Goal: Use online tool/utility

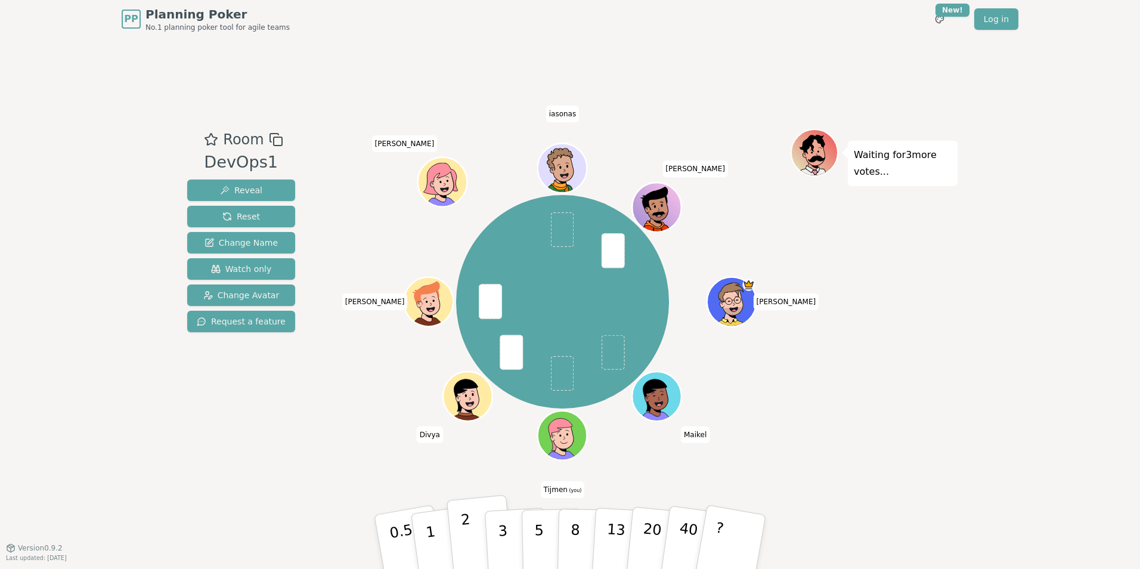
click at [475, 532] on button "2" at bounding box center [480, 542] width 68 height 95
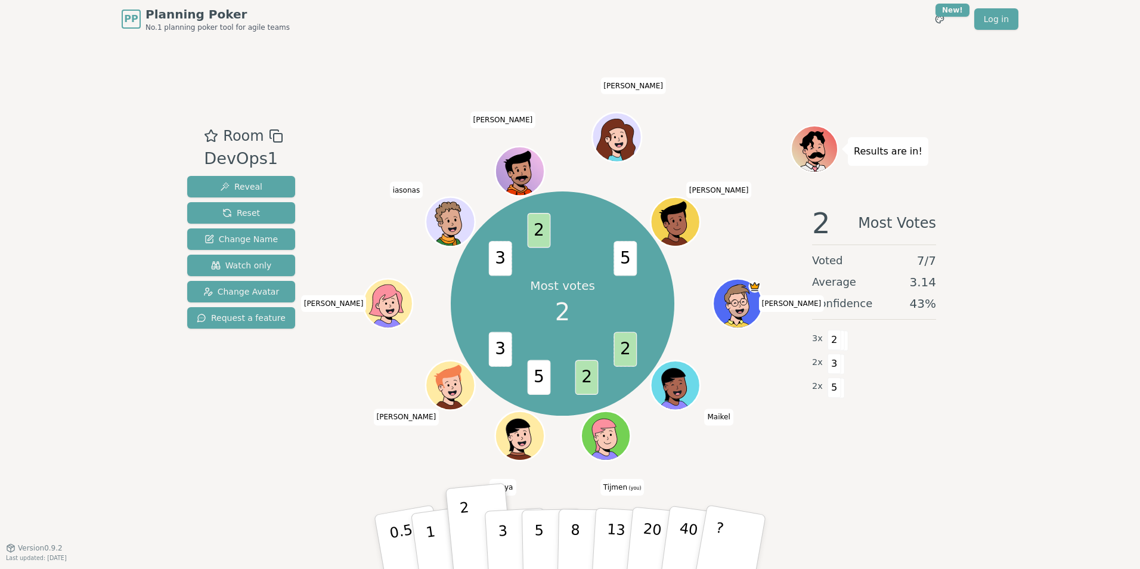
click at [317, 472] on div "Room DevOps1 Reveal Reset Change Name Watch only Change Avatar Request a featur…" at bounding box center [569, 292] width 775 height 509
drag, startPoint x: 501, startPoint y: 538, endPoint x: 329, endPoint y: 443, distance: 196.6
click at [330, 444] on div "Room DevOps1 Reveal Reset Change Name Watch only Change Avatar Request a featur…" at bounding box center [569, 292] width 775 height 335
click at [498, 534] on p "3" at bounding box center [503, 542] width 13 height 65
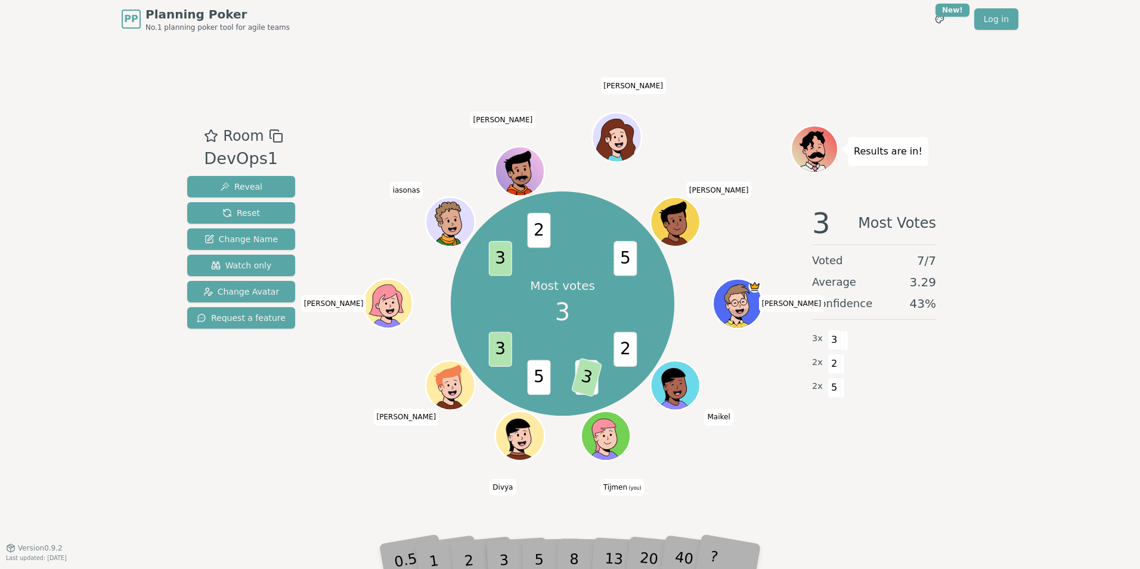
click at [891, 486] on div "Room DevOps1 Reveal Reset Change Name Watch only Change Avatar Request a featur…" at bounding box center [569, 292] width 775 height 509
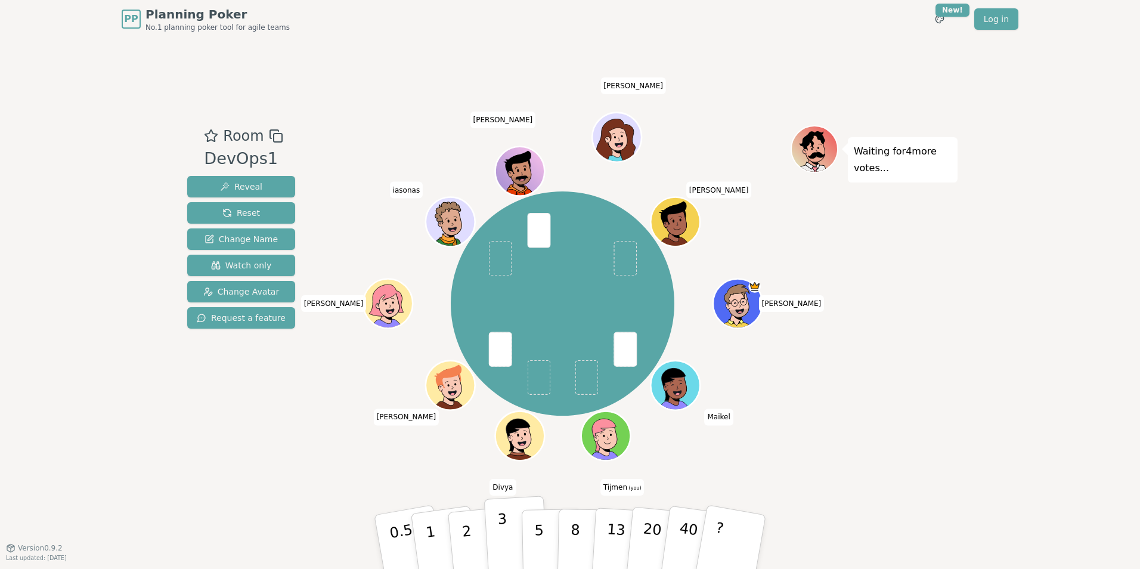
click at [499, 523] on p "3" at bounding box center [503, 542] width 13 height 65
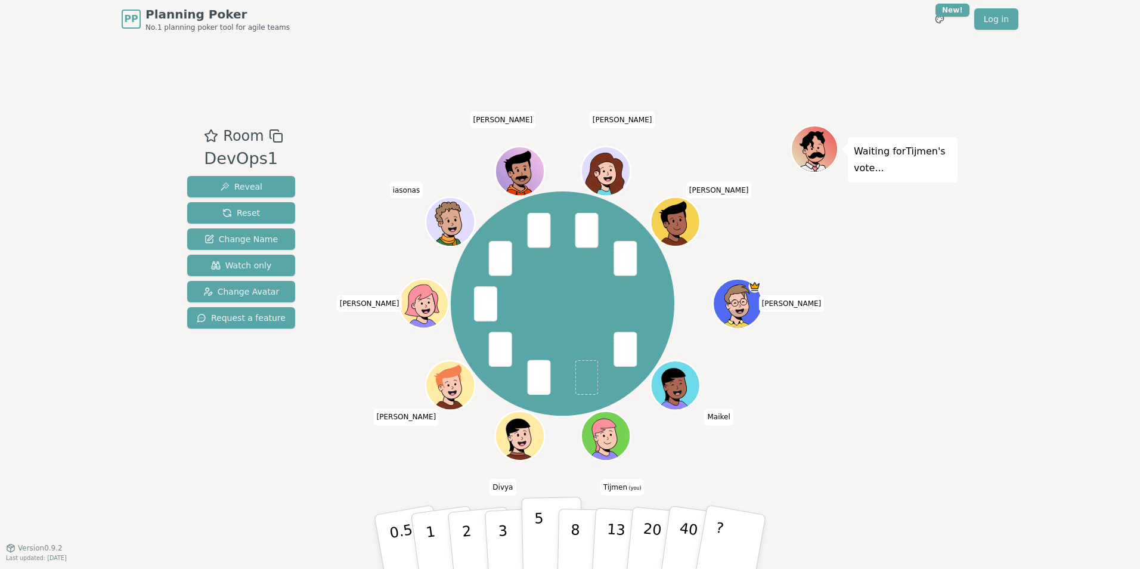
click at [541, 532] on p "5" at bounding box center [539, 542] width 10 height 64
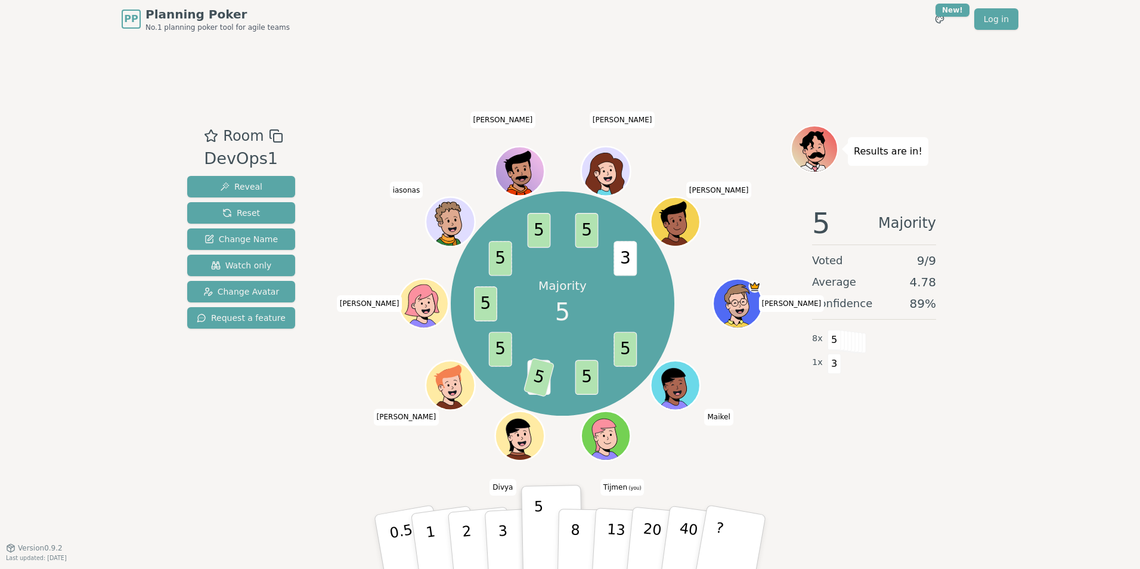
drag, startPoint x: 882, startPoint y: 483, endPoint x: 798, endPoint y: 494, distance: 85.3
click at [798, 494] on div "Room DevOps1 Reveal Reset Change Name Watch only Change Avatar Request a featur…" at bounding box center [569, 292] width 775 height 509
click at [225, 455] on div "Room DevOps1 Reveal Reset Change Name Watch only Change Avatar Request a feature" at bounding box center [240, 292] width 117 height 335
click at [279, 76] on div "Room DevOps1 Reveal Reset Change Name Watch only Change Avatar Request a featur…" at bounding box center [569, 292] width 775 height 509
click at [308, 323] on div "Room DevOps1 Reveal Reset Change Name Watch only Change Avatar Request a featur…" at bounding box center [569, 292] width 775 height 335
